Goal: Task Accomplishment & Management: Manage account settings

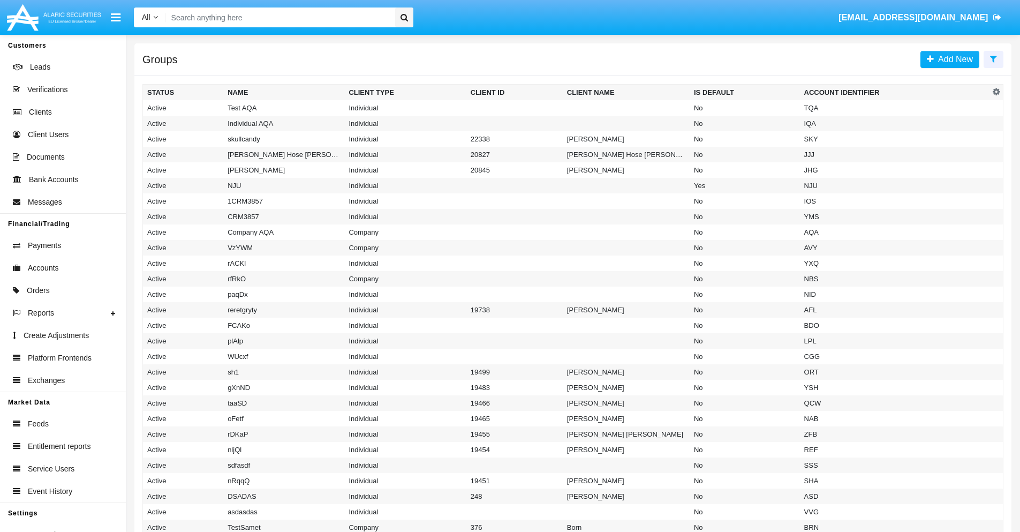
click at [994, 58] on icon at bounding box center [993, 59] width 7 height 9
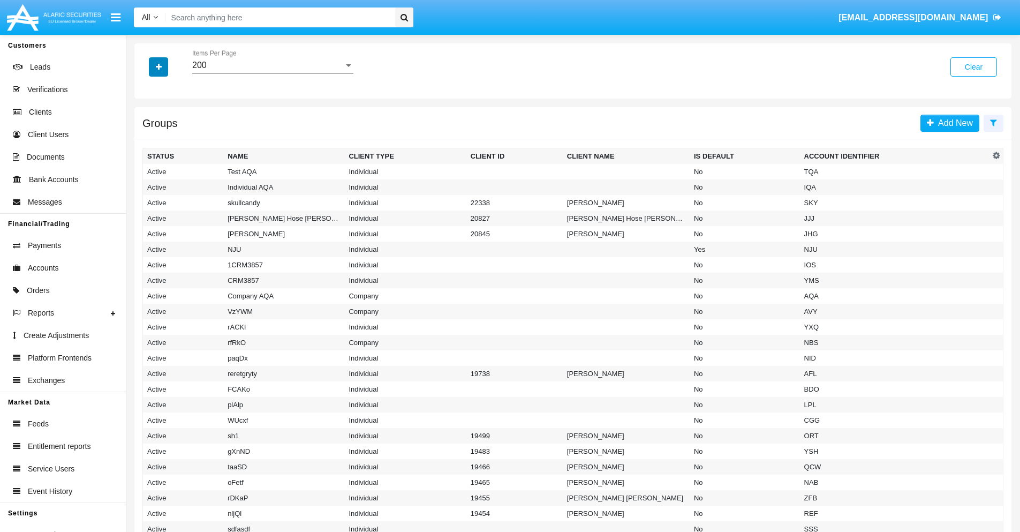
click at [159, 66] on icon "button" at bounding box center [159, 66] width 6 height 7
click at [189, 182] on span "Account Identifier" at bounding box center [189, 182] width 66 height 13
click at [147, 186] on input "Account Identifier" at bounding box center [147, 186] width 1 height 1
checkbox input "true"
click at [159, 66] on icon "button" at bounding box center [159, 66] width 6 height 7
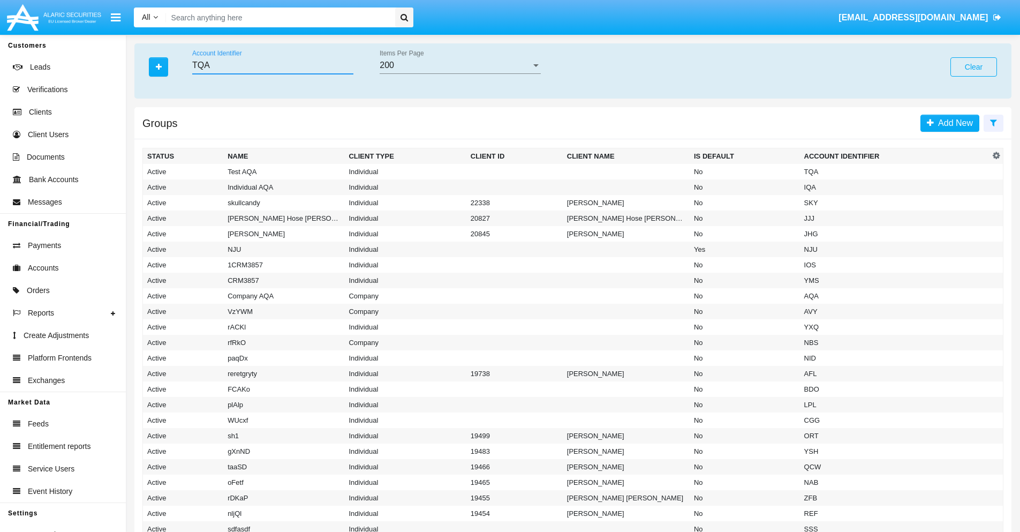
click at [273, 65] on input "TQA" at bounding box center [272, 66] width 161 height 10
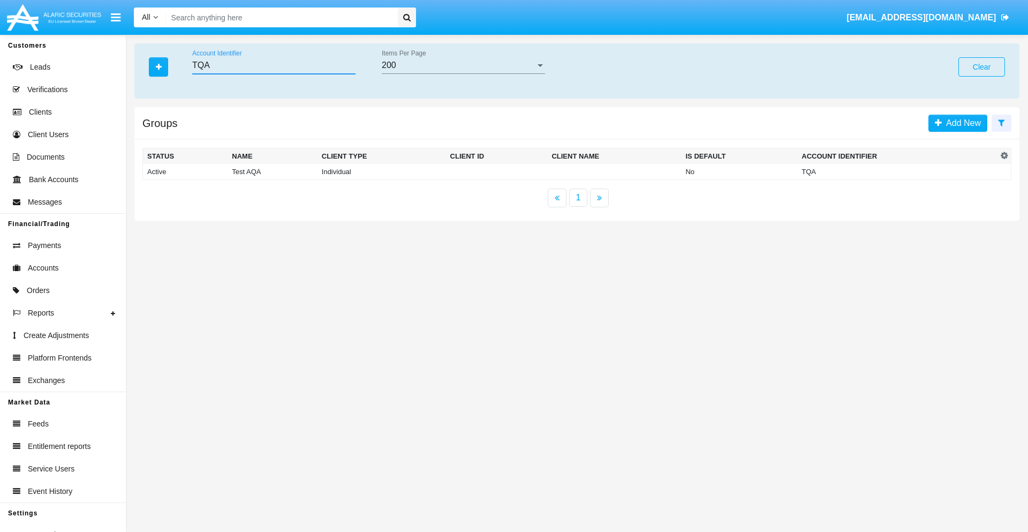
type input "TQA"
click at [898, 171] on td "TQA" at bounding box center [898, 172] width 200 height 16
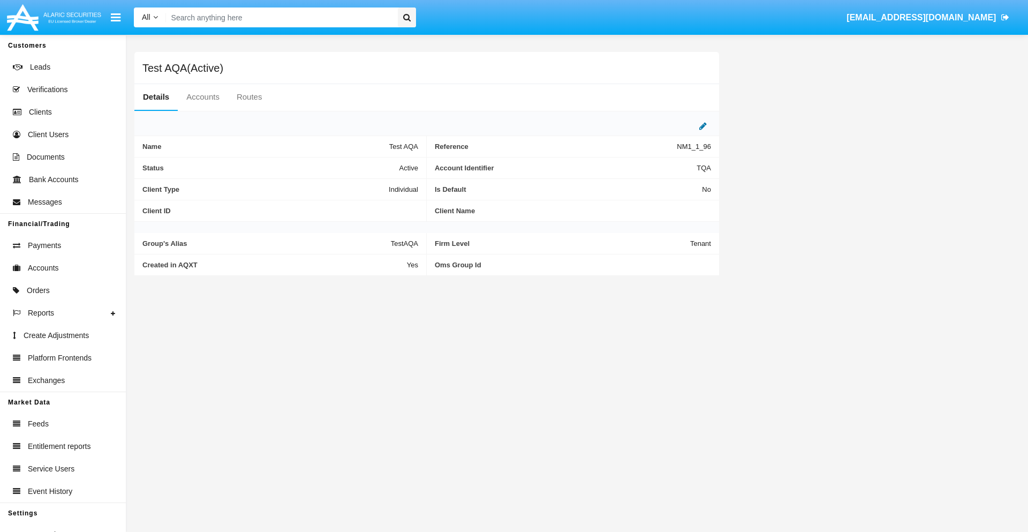
click at [703, 126] on icon at bounding box center [703, 126] width 7 height 9
click at [370, 165] on div "Active" at bounding box center [365, 165] width 87 height 9
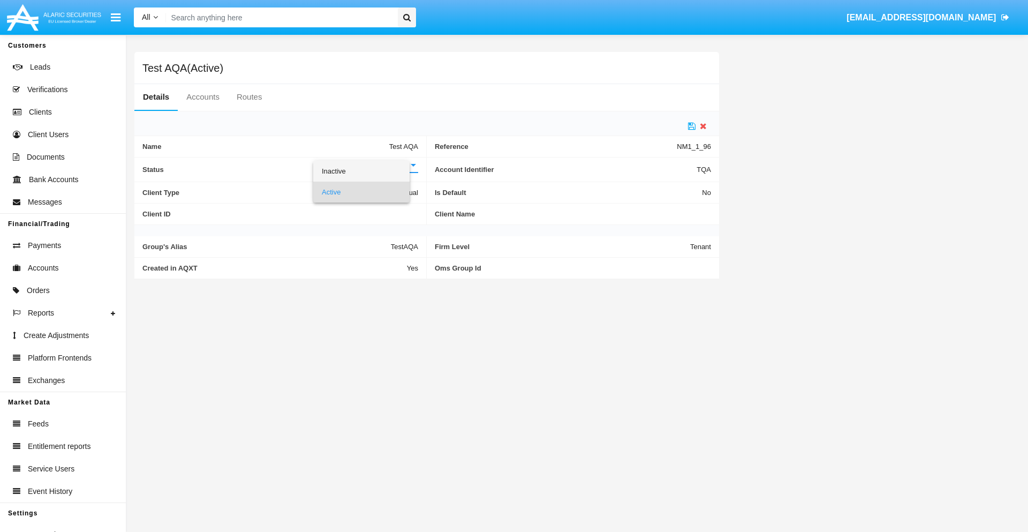
click at [370, 171] on span "Inactive" at bounding box center [361, 171] width 79 height 21
click at [692, 126] on icon at bounding box center [691, 126] width 7 height 9
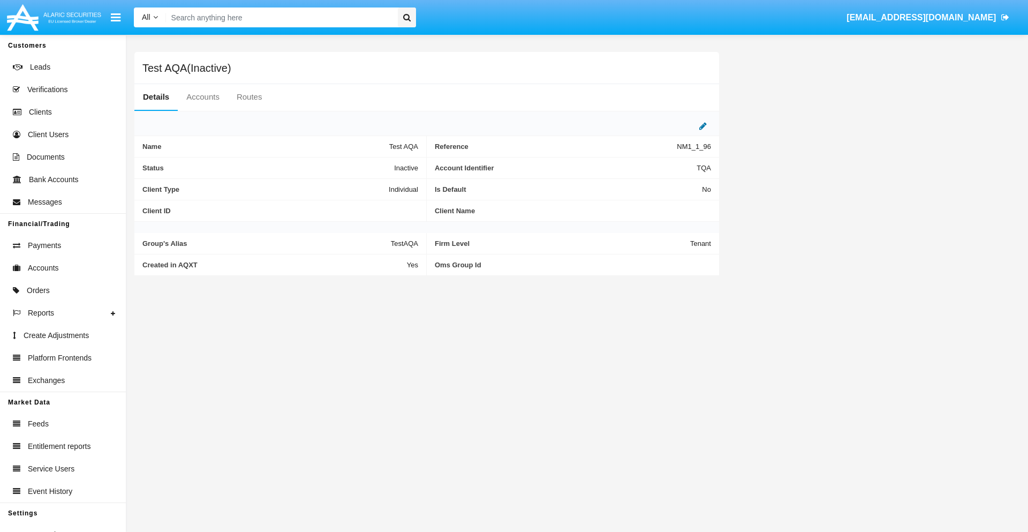
click at [703, 126] on icon at bounding box center [703, 126] width 7 height 9
click at [370, 165] on div "Inactive" at bounding box center [365, 165] width 87 height 9
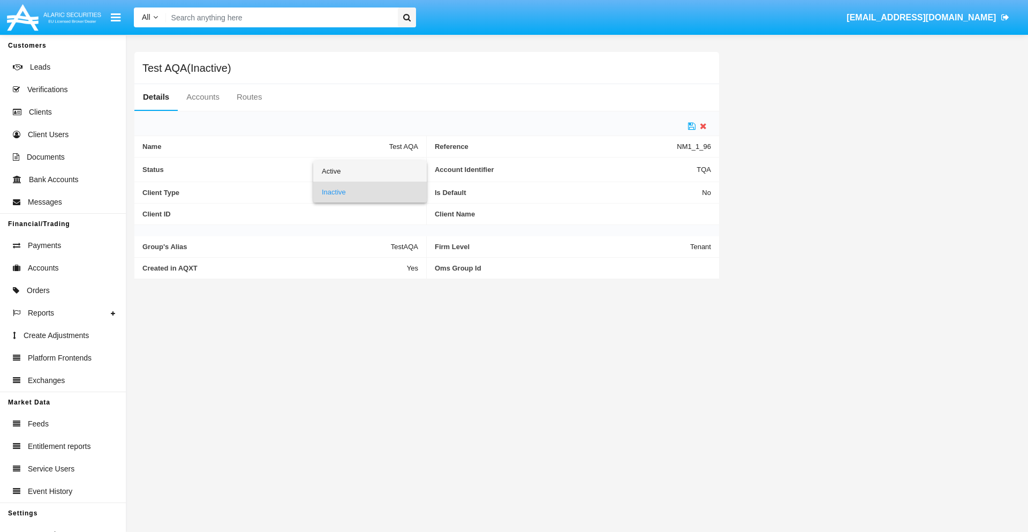
click at [370, 171] on span "Active" at bounding box center [370, 171] width 96 height 21
click at [692, 126] on icon at bounding box center [691, 126] width 7 height 9
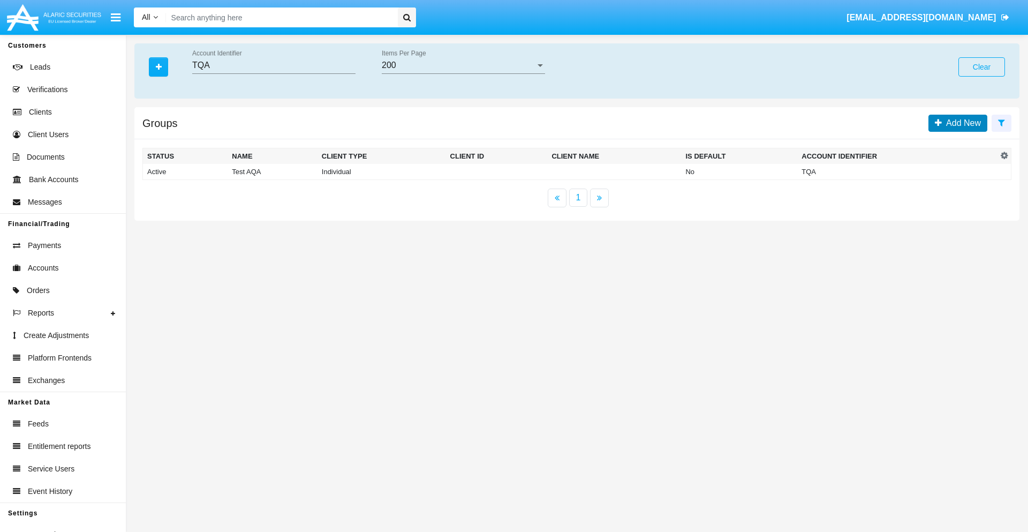
click at [961, 123] on span "Add New" at bounding box center [961, 122] width 39 height 9
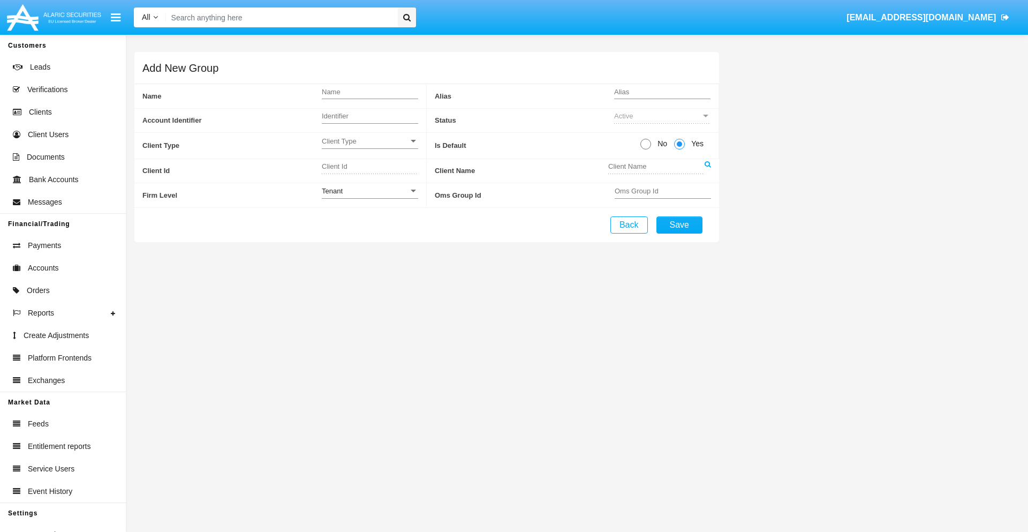
click at [370, 141] on span "Client Type" at bounding box center [365, 141] width 87 height 9
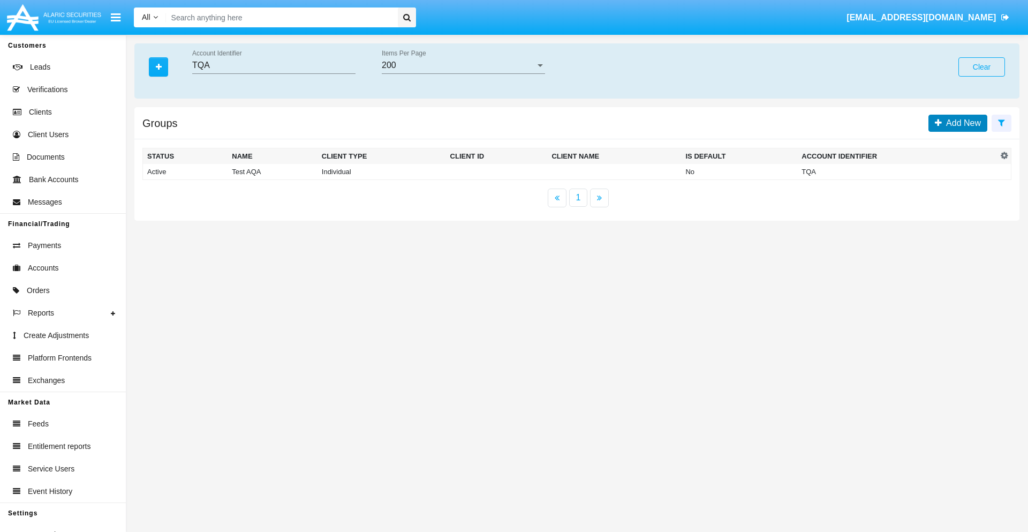
click at [961, 123] on span "Add New" at bounding box center [961, 122] width 39 height 9
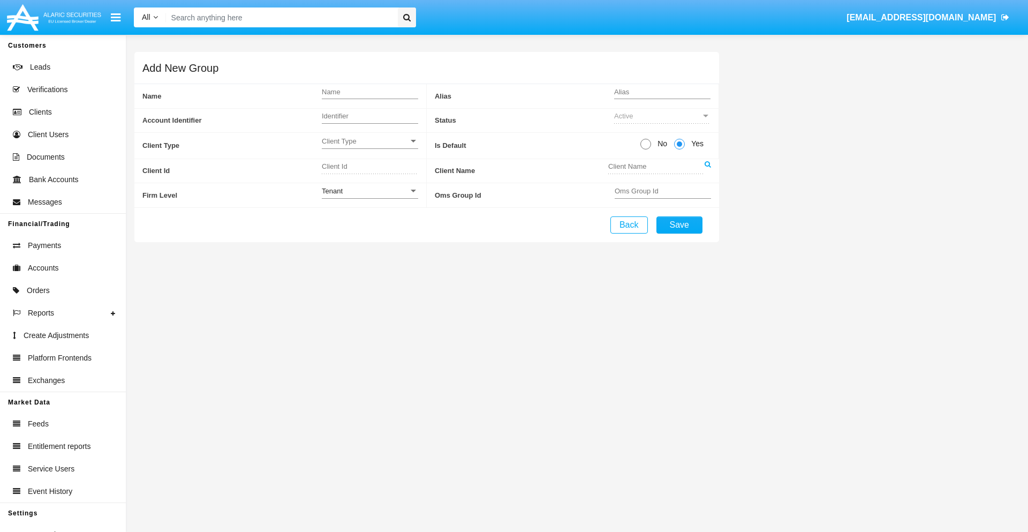
click at [660, 144] on span "No" at bounding box center [660, 143] width 19 height 11
click at [646, 149] on input "No" at bounding box center [645, 149] width 1 height 1
radio input "true"
click at [370, 191] on div "Tenant" at bounding box center [365, 190] width 87 height 9
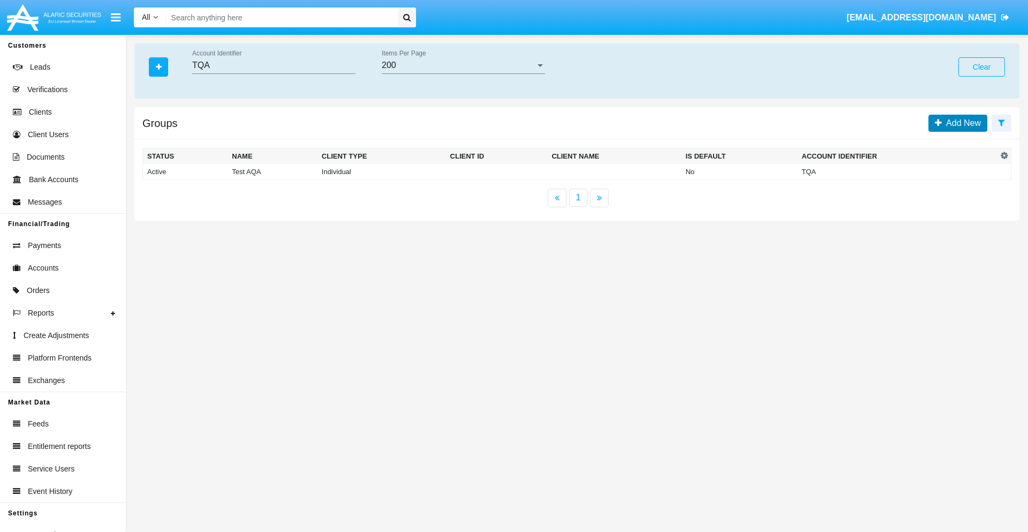
click at [961, 123] on span "Add New" at bounding box center [961, 122] width 39 height 9
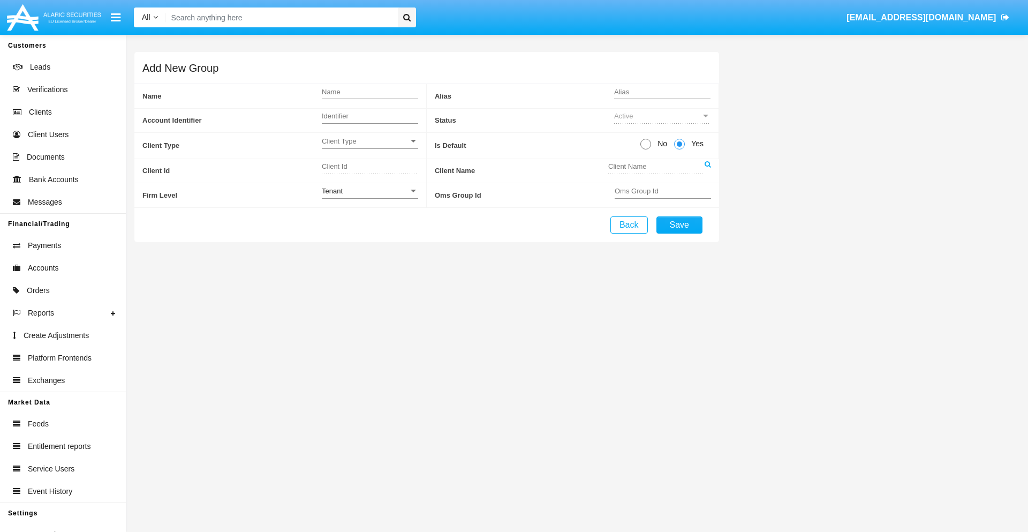
click at [660, 144] on span "No" at bounding box center [660, 143] width 19 height 11
click at [646, 149] on input "No" at bounding box center [645, 149] width 1 height 1
radio input "true"
click at [696, 144] on span "Yes" at bounding box center [695, 143] width 21 height 11
click at [680, 149] on input "Yes" at bounding box center [679, 149] width 1 height 1
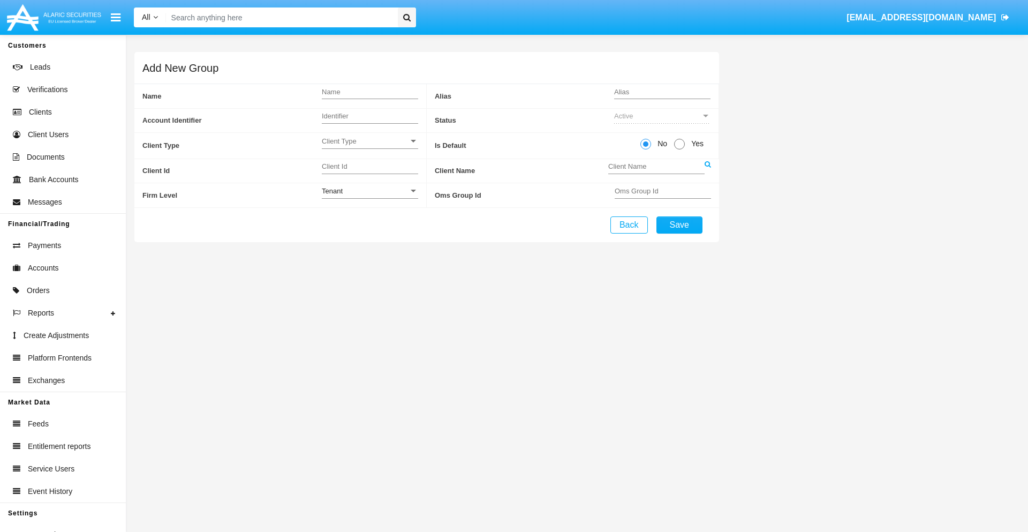
radio input "true"
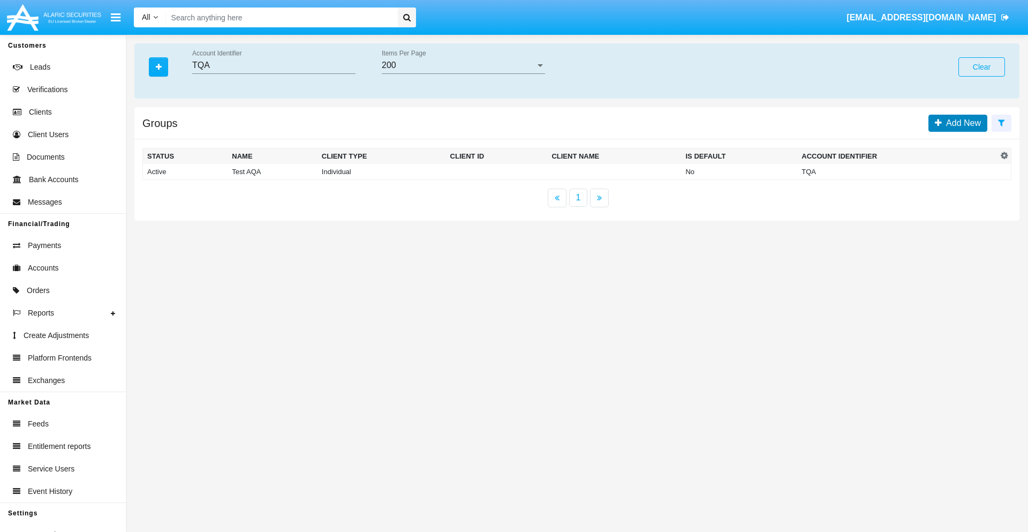
click at [961, 123] on span "Add New" at bounding box center [961, 122] width 39 height 9
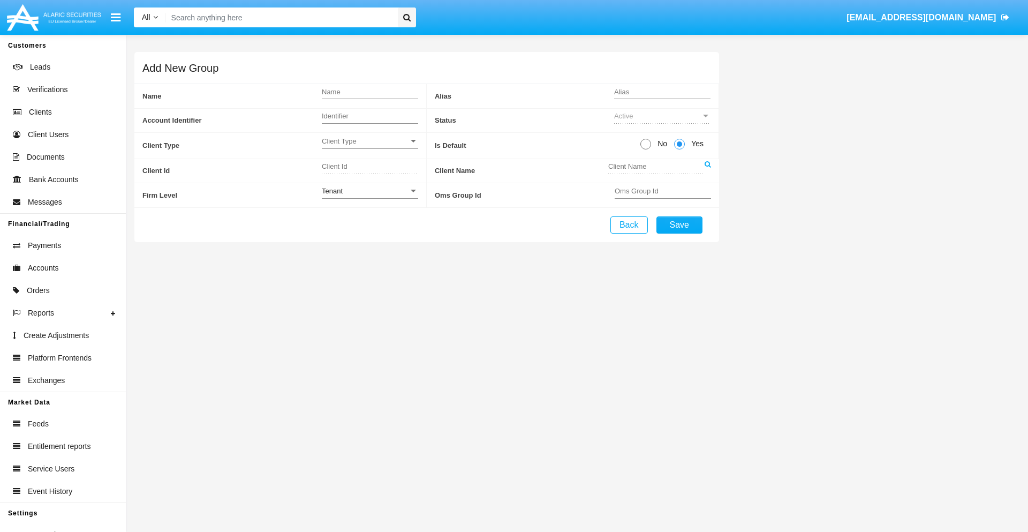
click at [660, 144] on span "No" at bounding box center [660, 143] width 19 height 11
click at [646, 149] on input "No" at bounding box center [645, 149] width 1 height 1
radio input "true"
click at [370, 141] on span "Client Type" at bounding box center [365, 141] width 87 height 9
click at [370, 147] on span "Individual" at bounding box center [370, 147] width 96 height 21
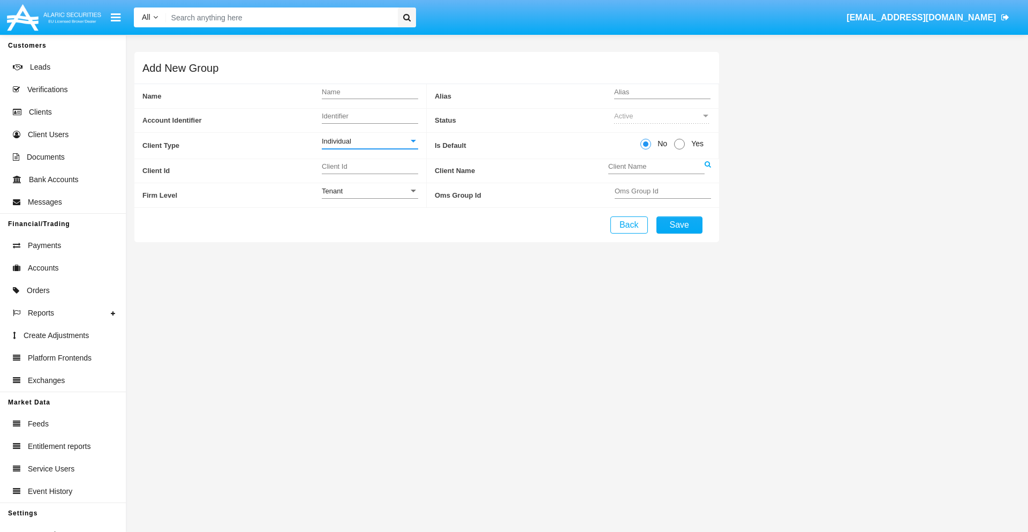
click at [708, 170] on link at bounding box center [708, 171] width 6 height 24
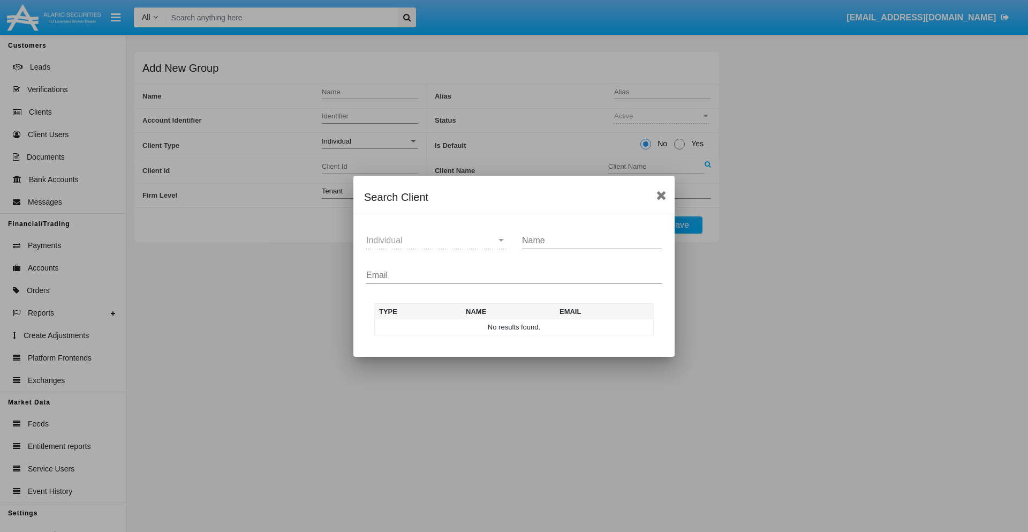
click at [514, 275] on input "Email" at bounding box center [514, 275] width 296 height 10
type input "[EMAIL_ADDRESS][DOMAIN_NAME]"
